Goal: Task Accomplishment & Management: Manage account settings

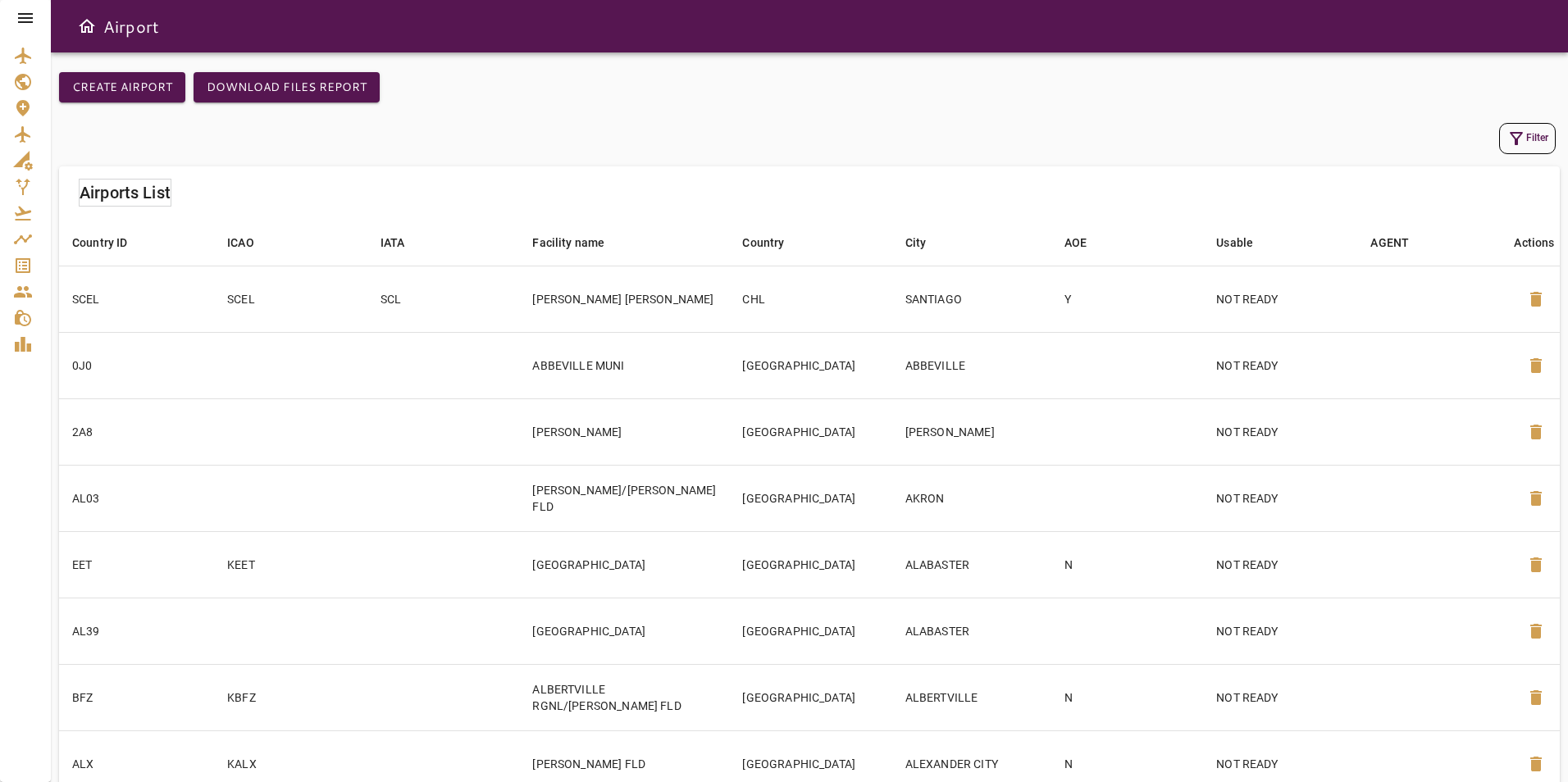
click at [18, 19] on icon at bounding box center [25, 17] width 15 height 10
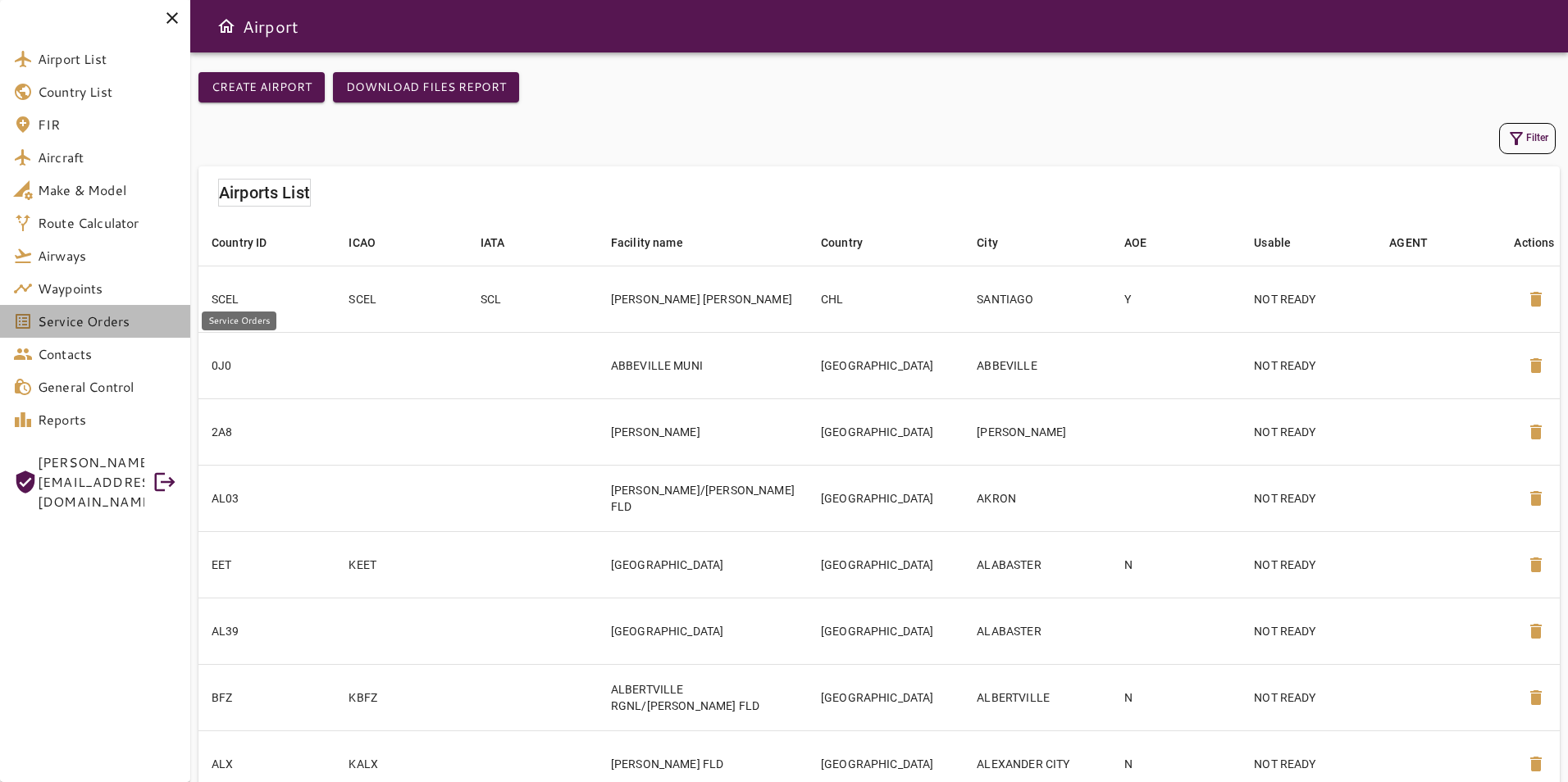
click at [126, 328] on span "Service Orders" at bounding box center [107, 321] width 140 height 20
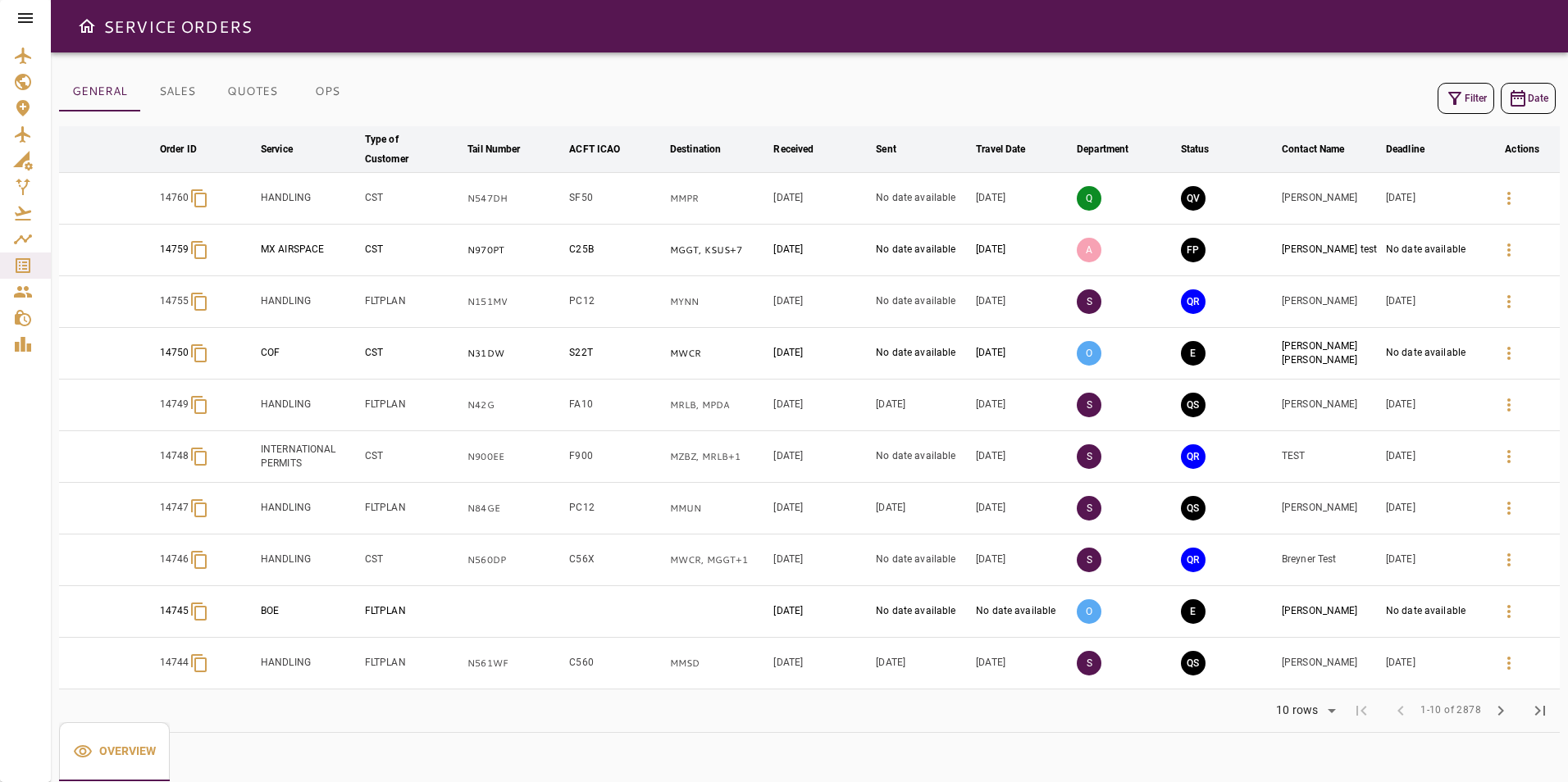
click at [1458, 103] on icon "button" at bounding box center [1455, 99] width 20 height 20
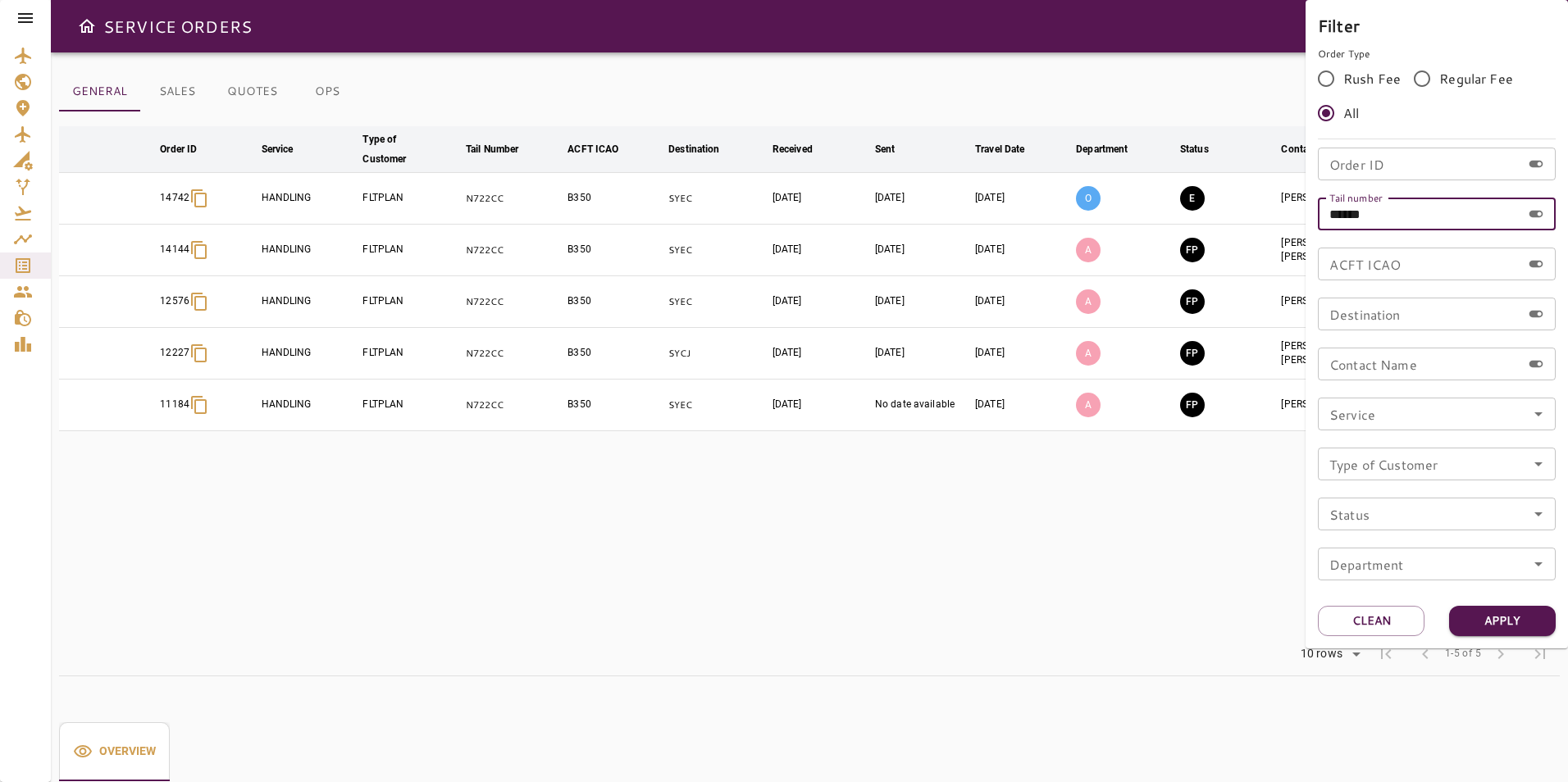
drag, startPoint x: 1385, startPoint y: 207, endPoint x: 1286, endPoint y: 216, distance: 99.4
click at [1286, 216] on div "Filter Order Type Rush Fee Regular Fee All Order ID Order ID Tail number ******…" at bounding box center [784, 391] width 1568 height 782
click at [1369, 164] on input "Order ID" at bounding box center [1419, 164] width 203 height 33
type input "*****"
click at [1527, 626] on button "Apply" at bounding box center [1503, 621] width 106 height 31
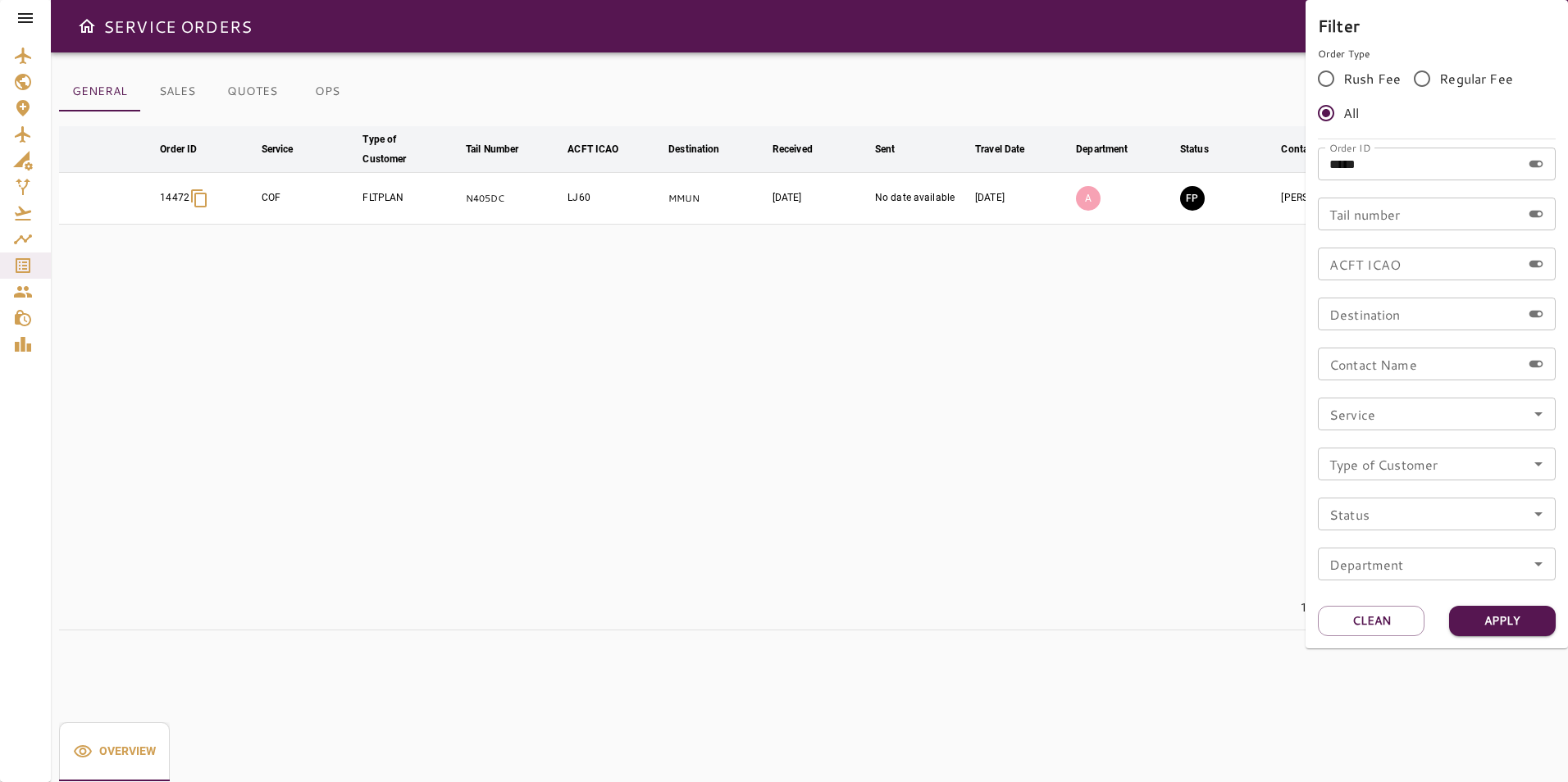
click at [1205, 571] on div at bounding box center [784, 391] width 1568 height 782
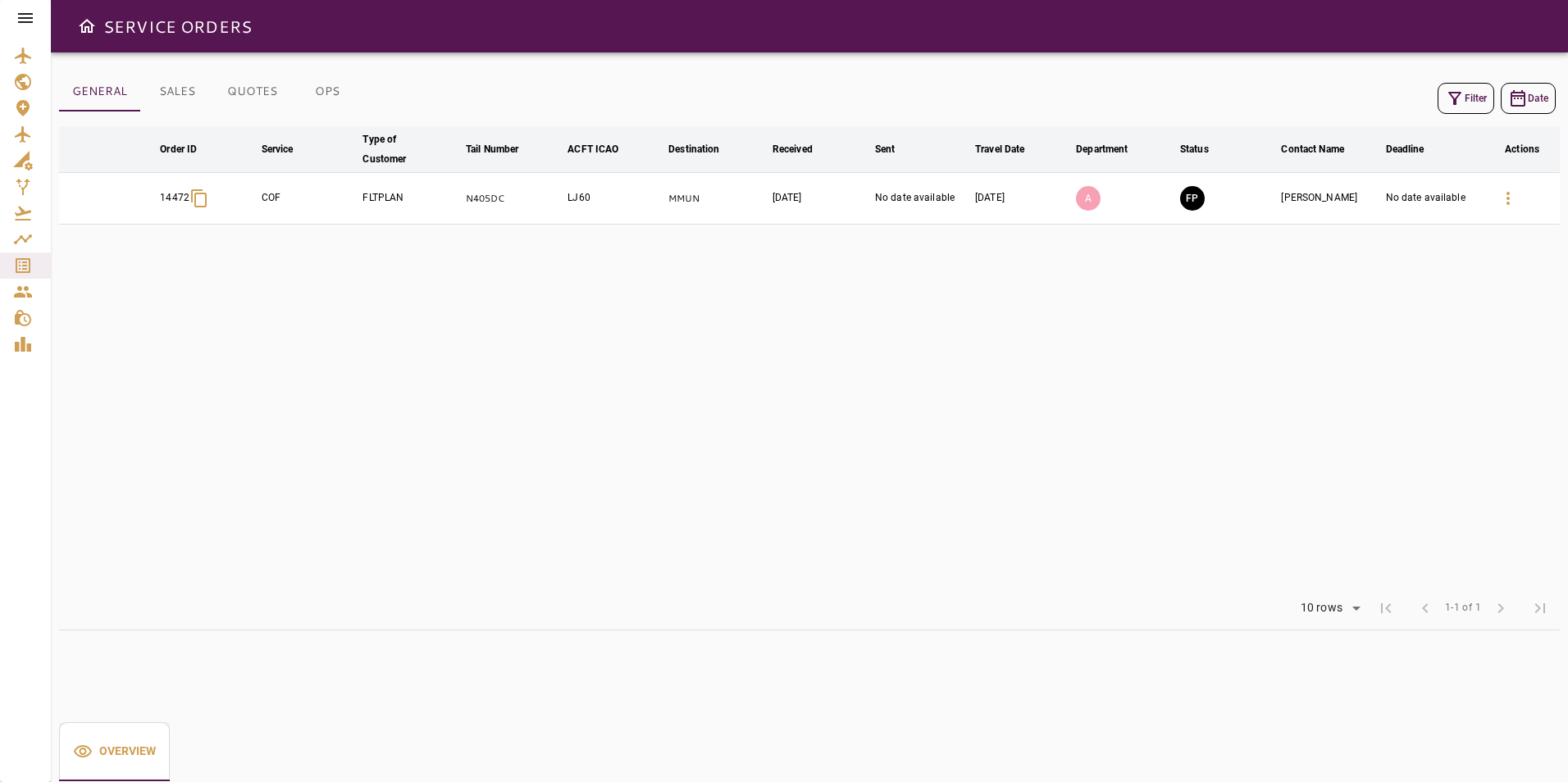
click at [19, 20] on icon at bounding box center [25, 17] width 20 height 20
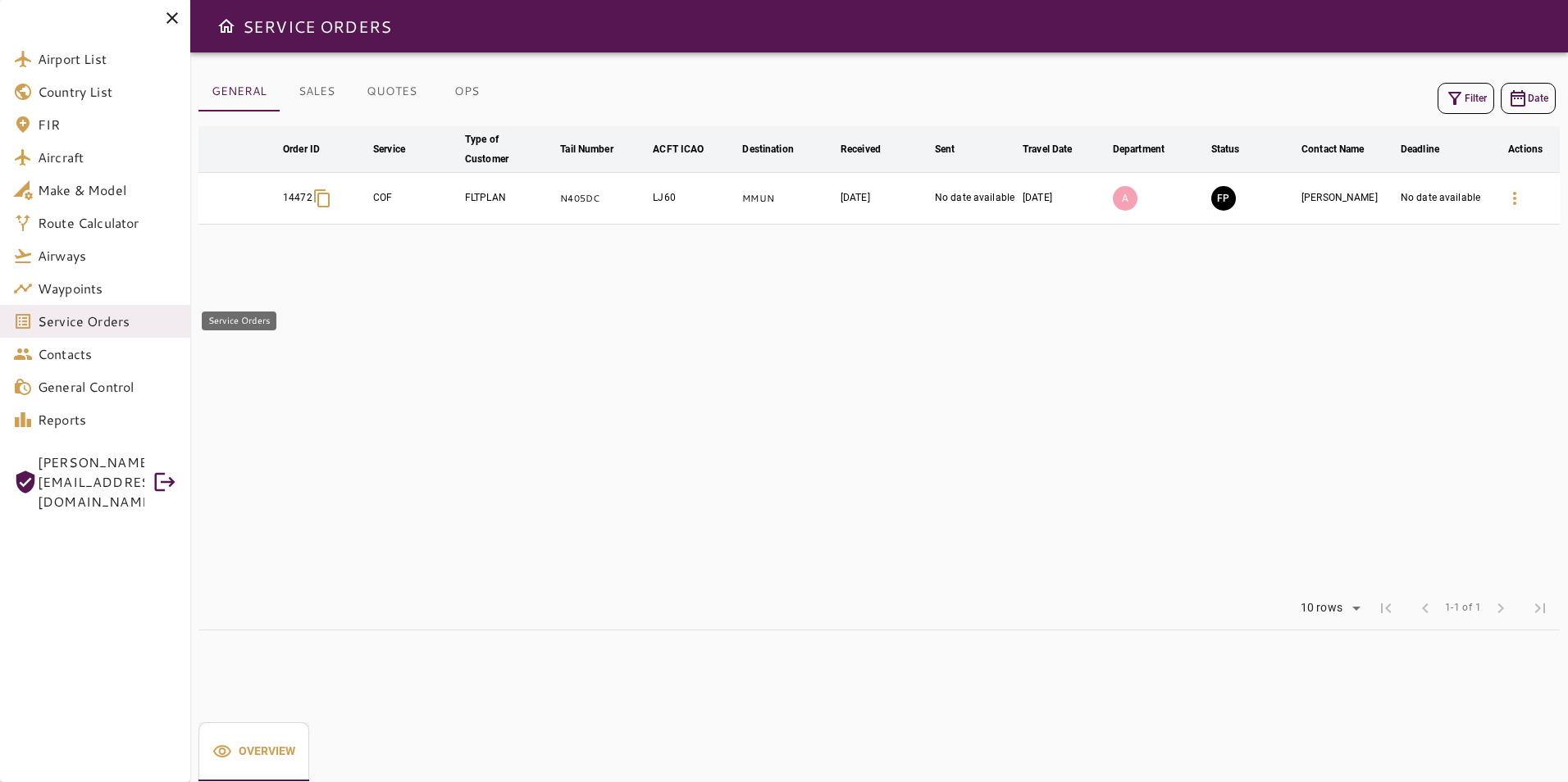
click at [126, 330] on link "Service Orders" at bounding box center [95, 322] width 190 height 33
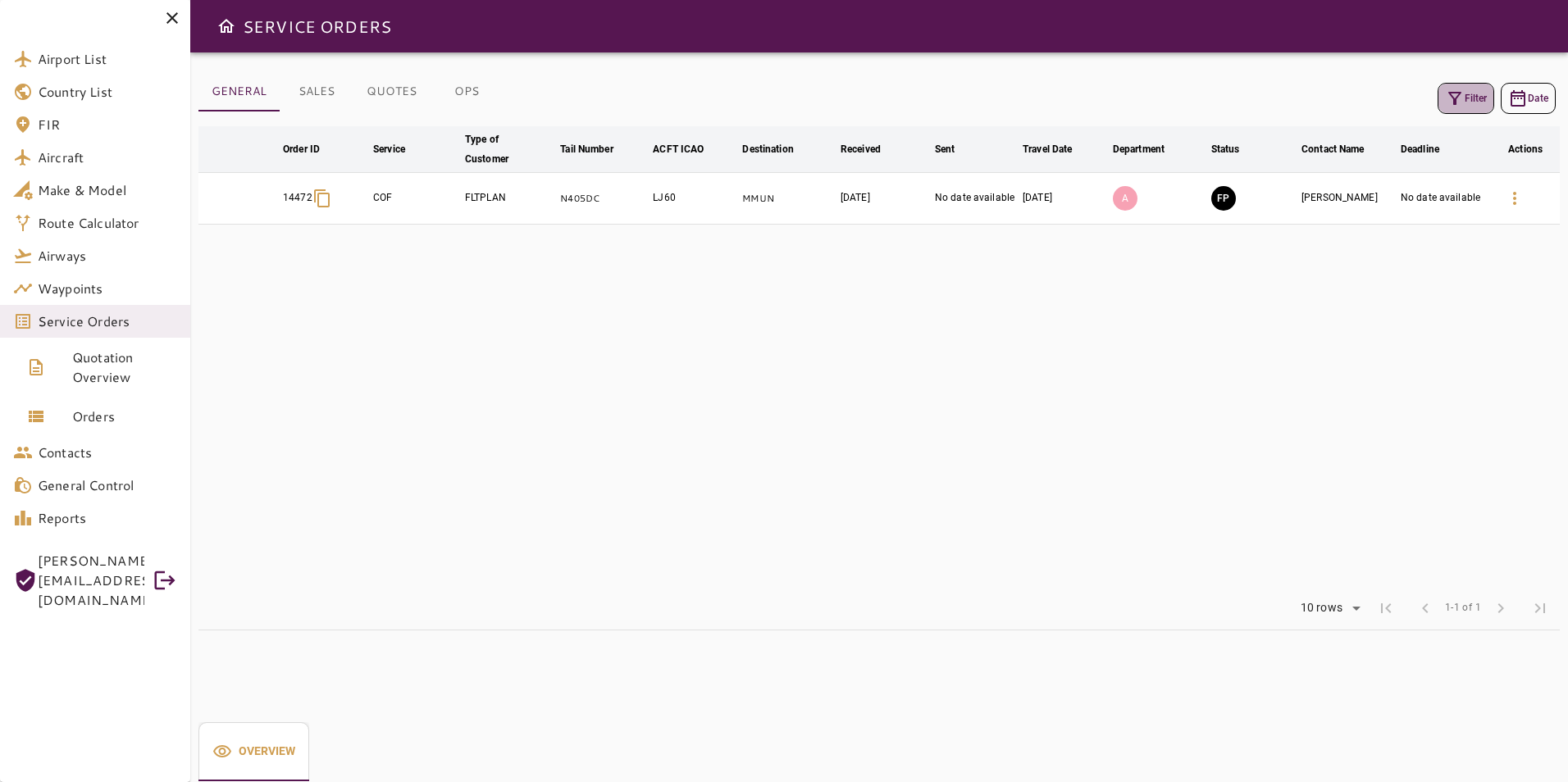
click at [1451, 99] on icon "button" at bounding box center [1455, 99] width 20 height 20
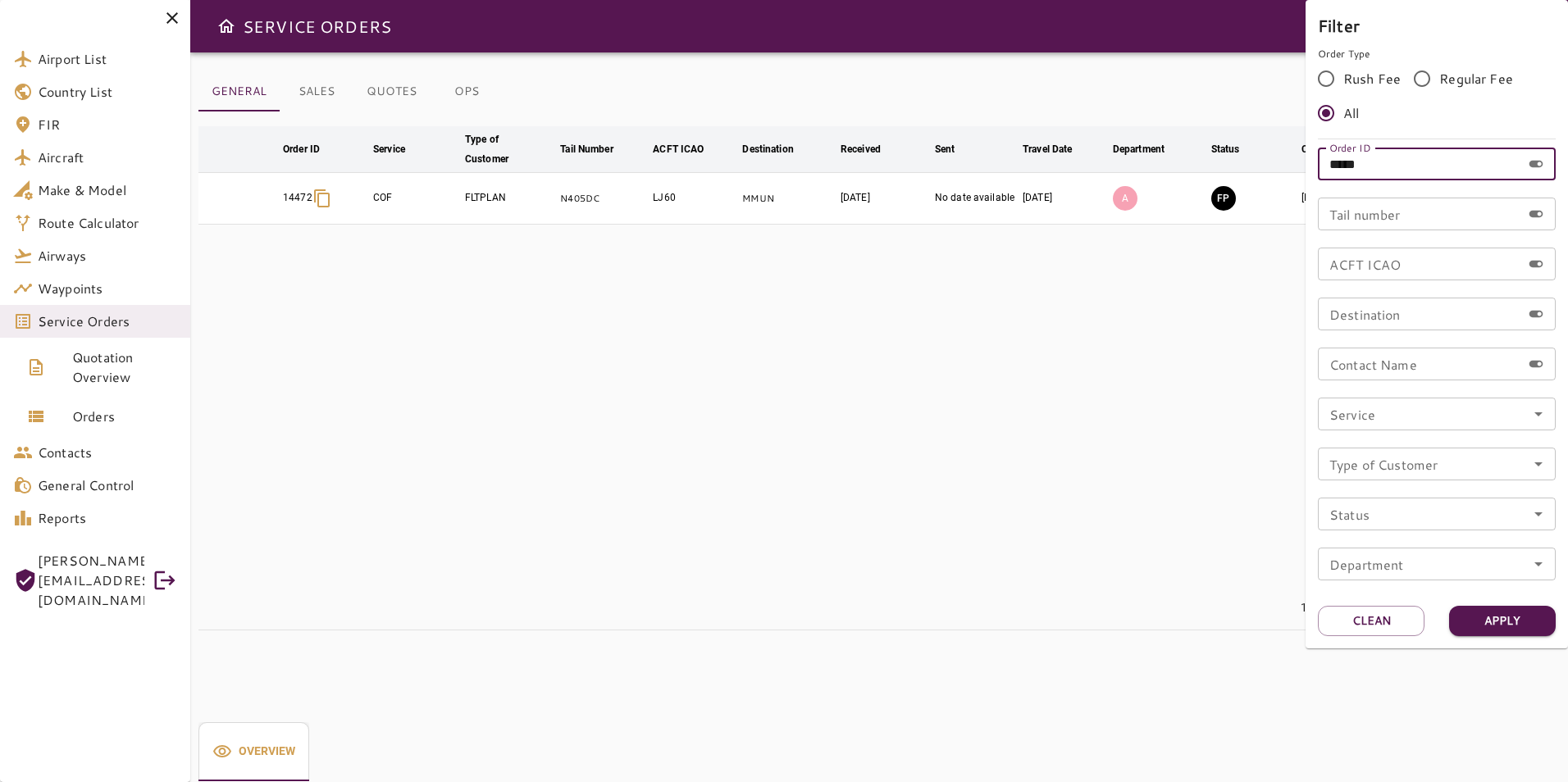
drag, startPoint x: 1346, startPoint y: 166, endPoint x: 1295, endPoint y: 166, distance: 51.0
click at [1295, 166] on div "Filter Order Type Rush Fee Regular Fee All Order ID ***** Order ID Tail number …" at bounding box center [784, 391] width 1568 height 782
type input "*****"
click at [1506, 617] on button "Apply" at bounding box center [1503, 621] width 106 height 31
click at [937, 458] on div at bounding box center [784, 391] width 1568 height 782
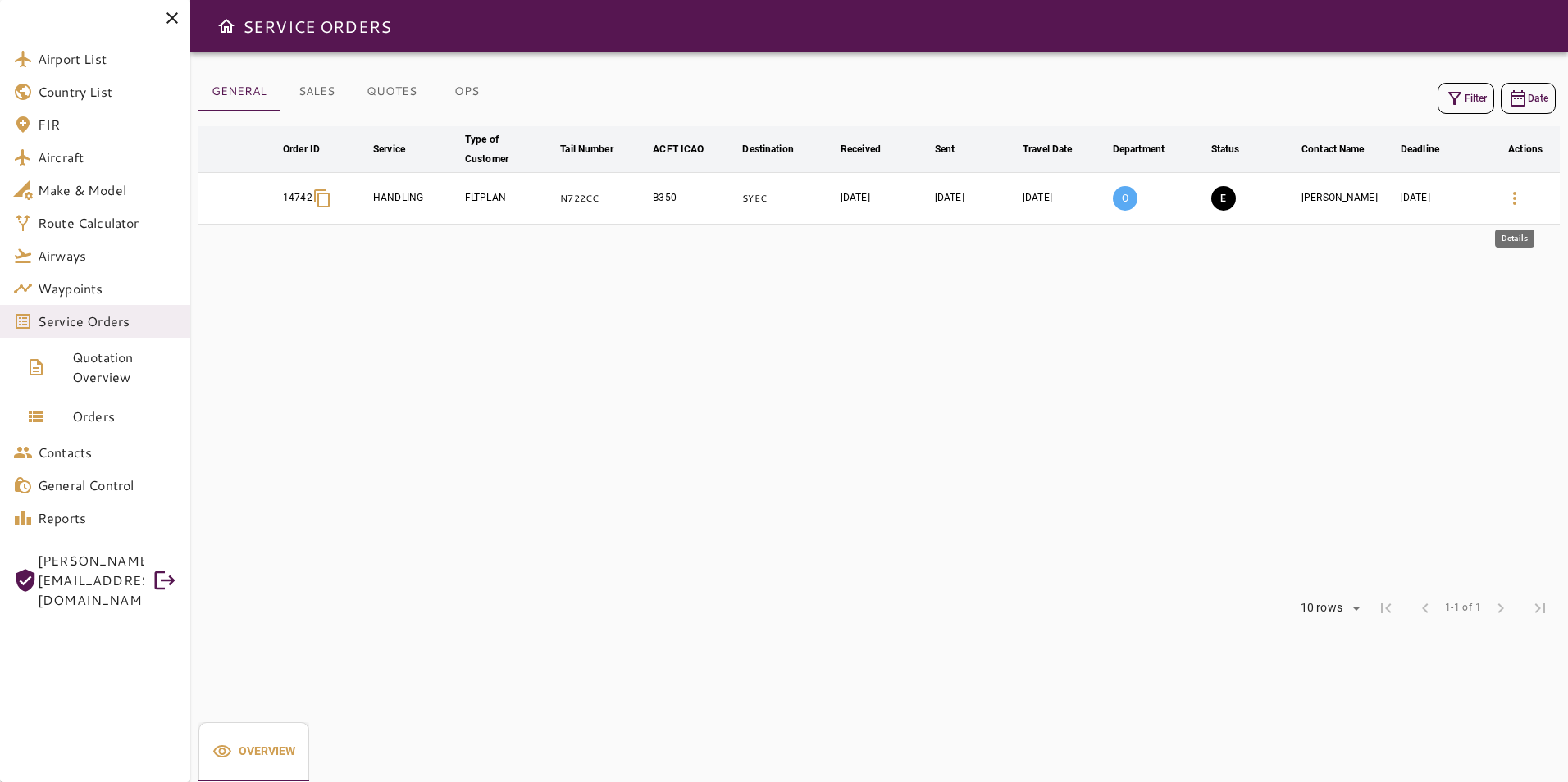
click at [1507, 202] on icon "button" at bounding box center [1515, 198] width 20 height 20
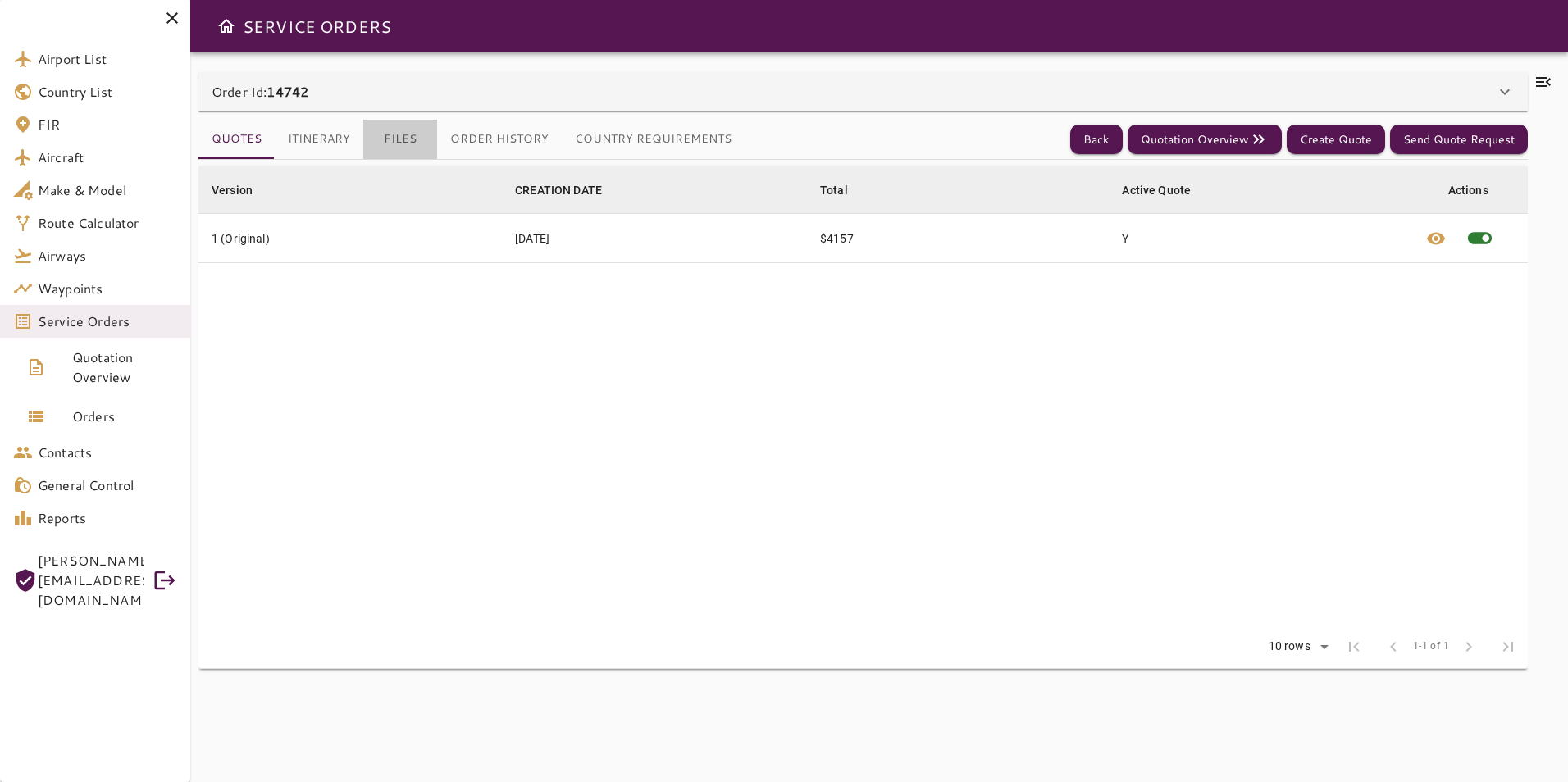
click at [392, 131] on button "Files" at bounding box center [400, 139] width 74 height 39
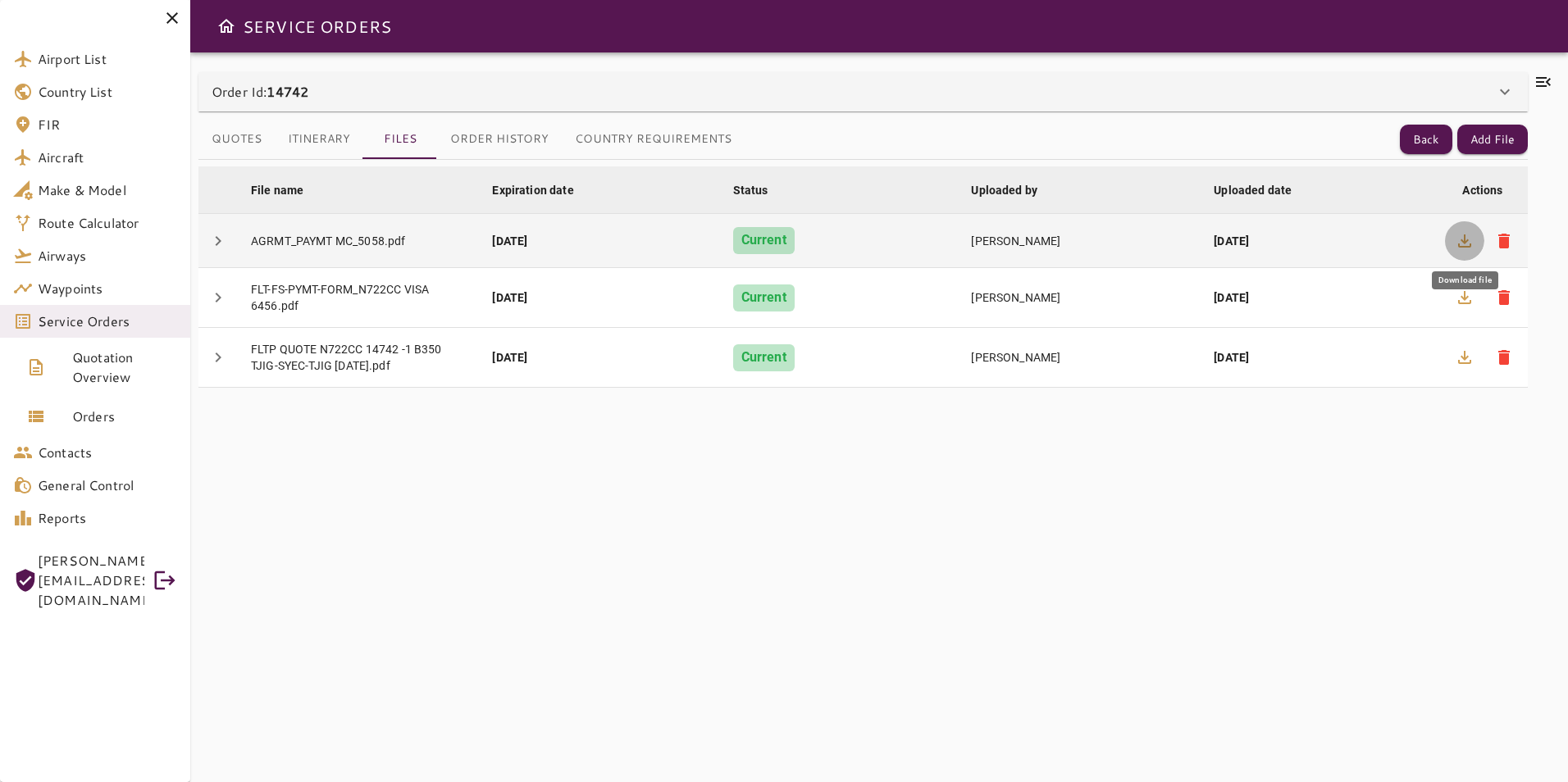
click at [1457, 239] on icon "button" at bounding box center [1464, 241] width 20 height 20
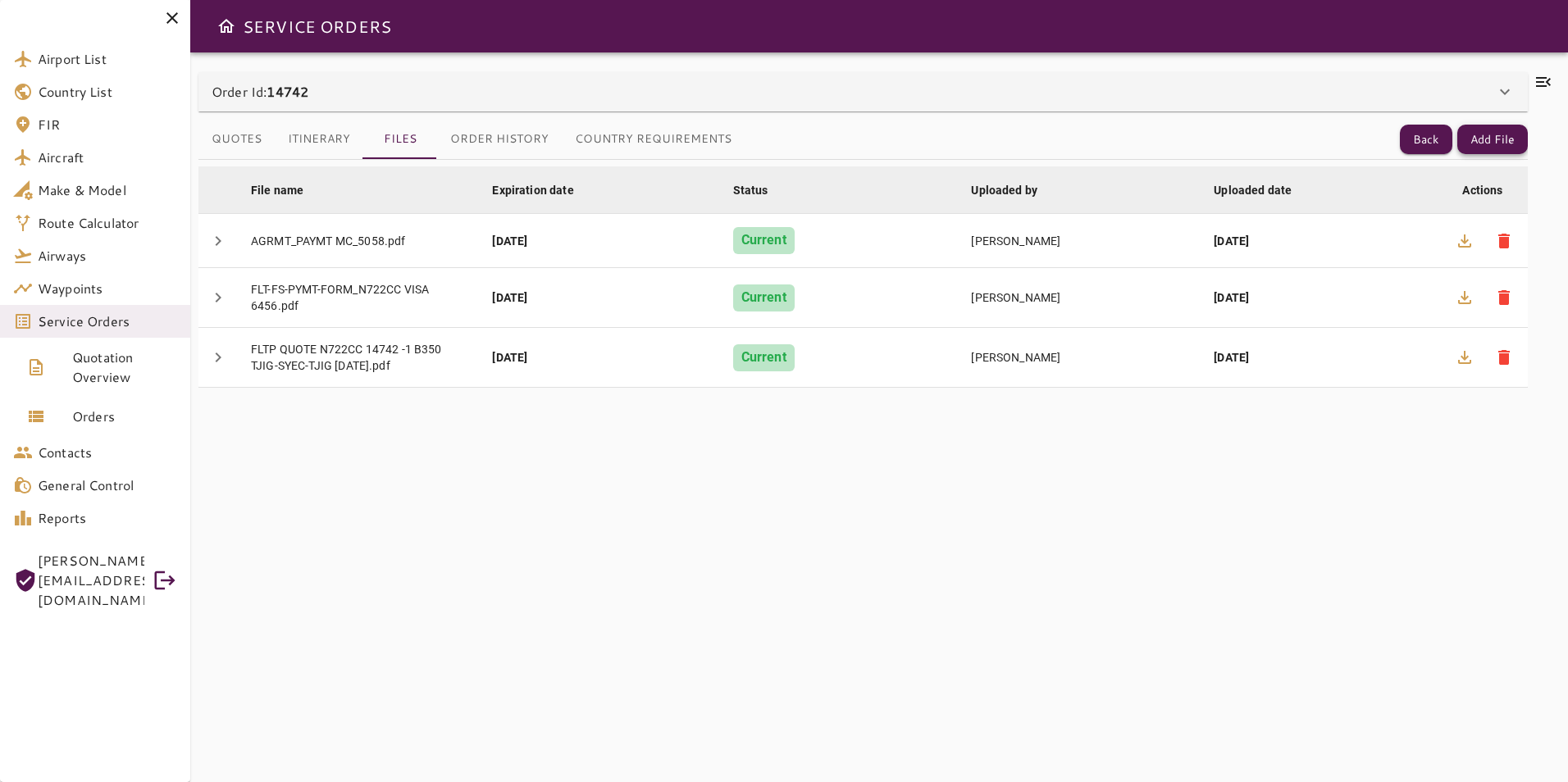
click at [1498, 139] on button "Add File" at bounding box center [1492, 139] width 71 height 31
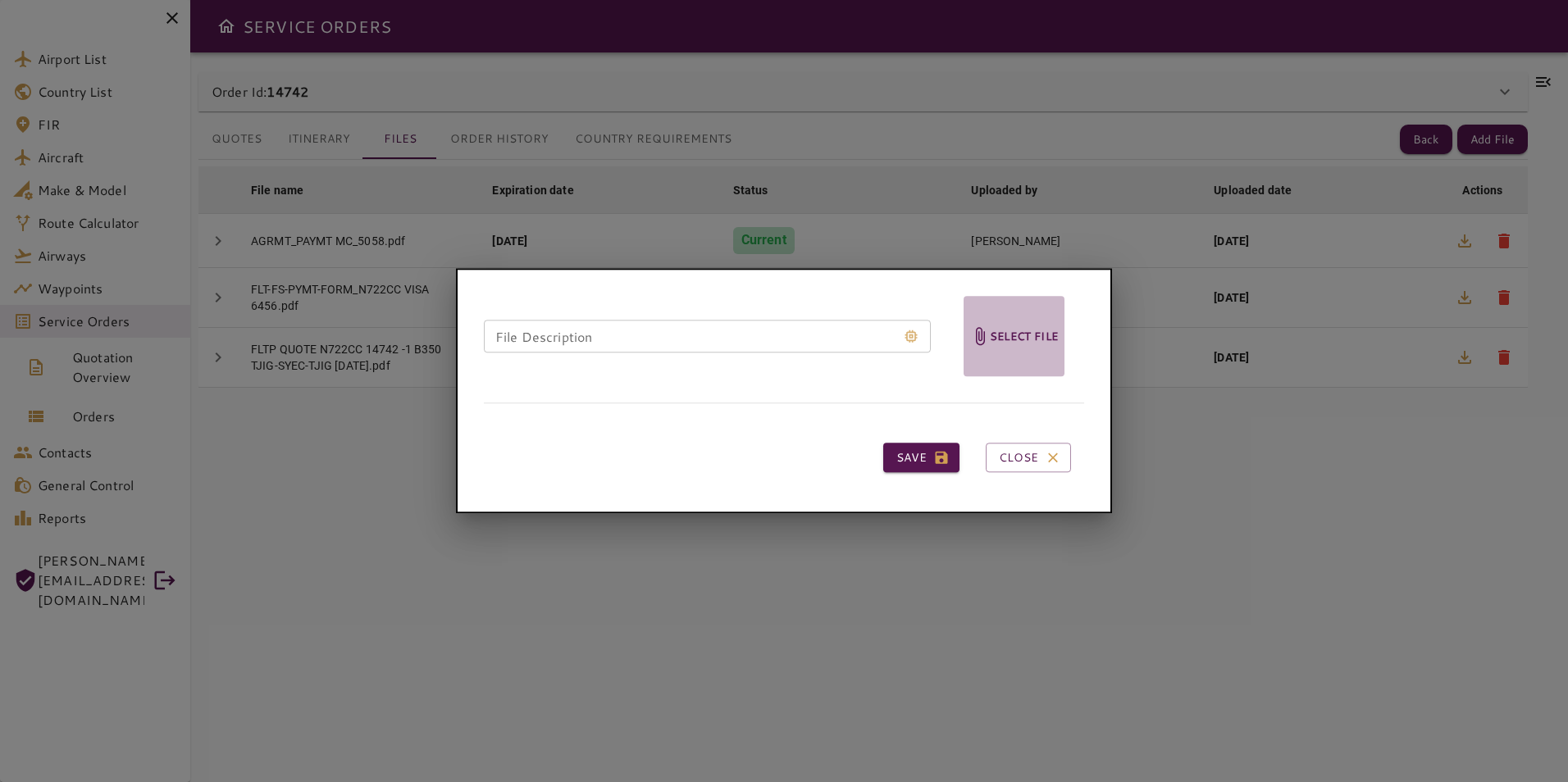
click at [1023, 347] on span "Select file" at bounding box center [1014, 336] width 101 height 80
click at [0, 0] on input "Select file" at bounding box center [0, 0] width 0 height 0
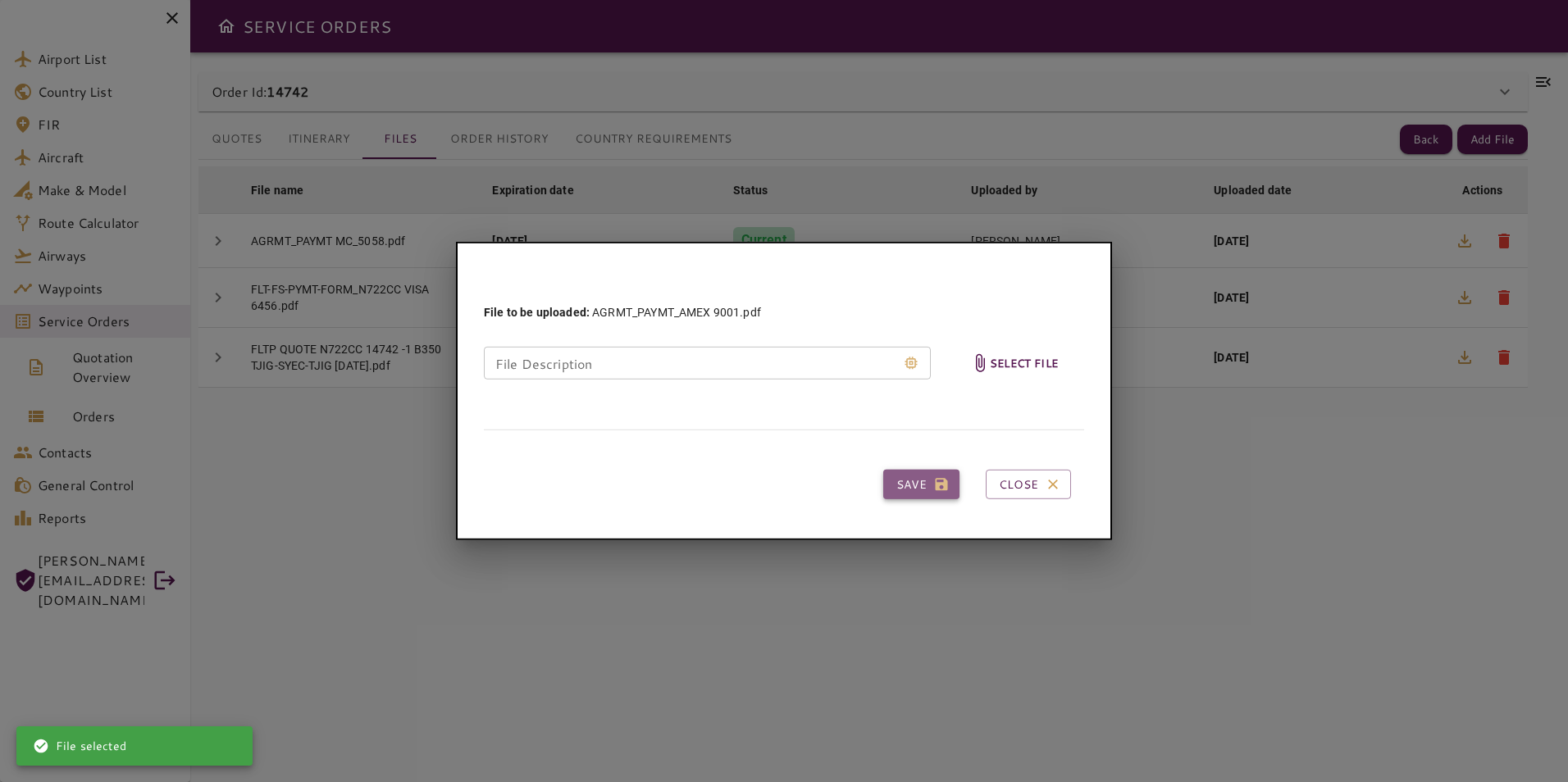
click at [922, 486] on button "Save" at bounding box center [921, 485] width 76 height 31
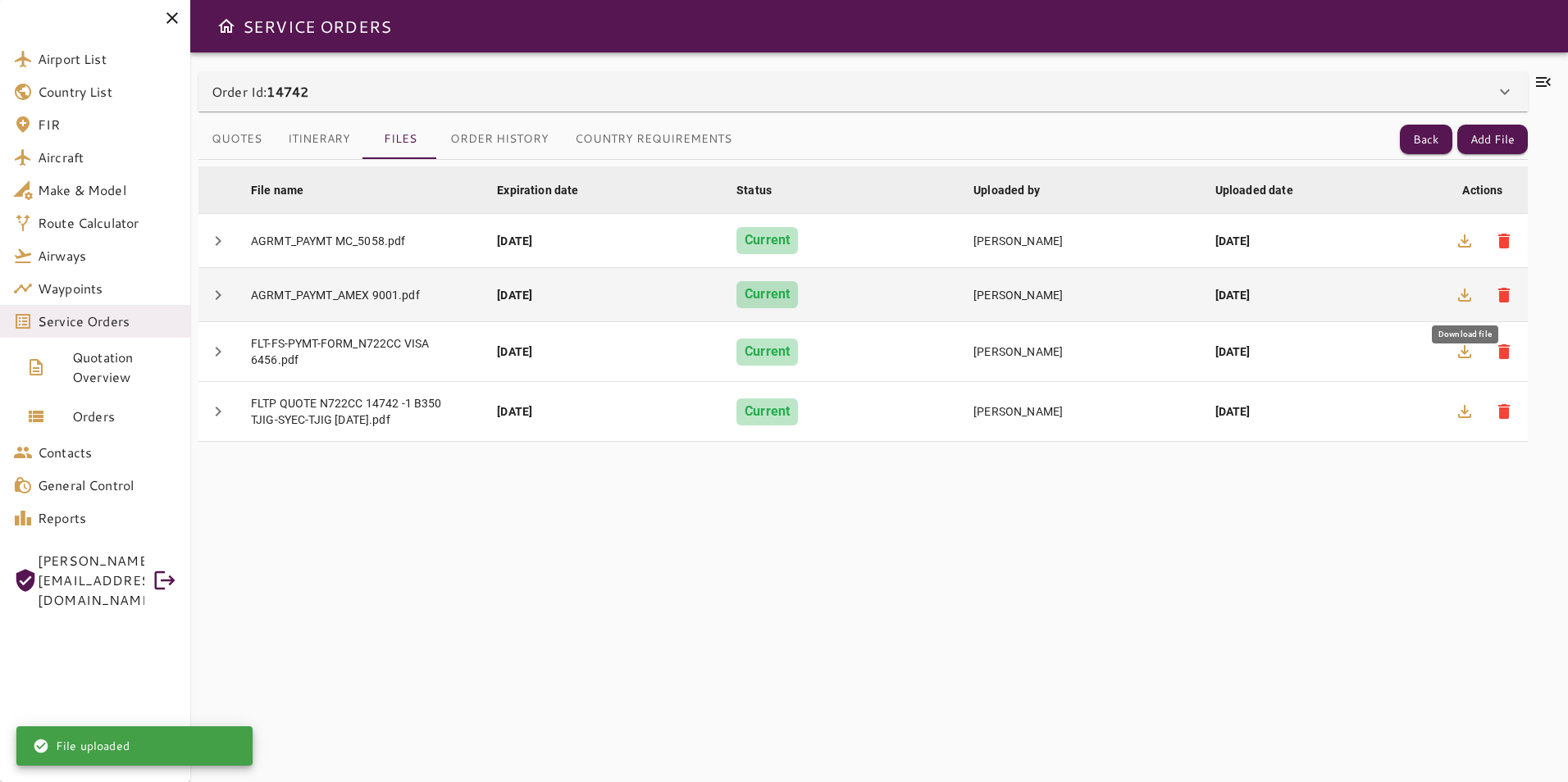
click at [1465, 302] on icon "button" at bounding box center [1464, 295] width 20 height 20
